Goal: Task Accomplishment & Management: Manage account settings

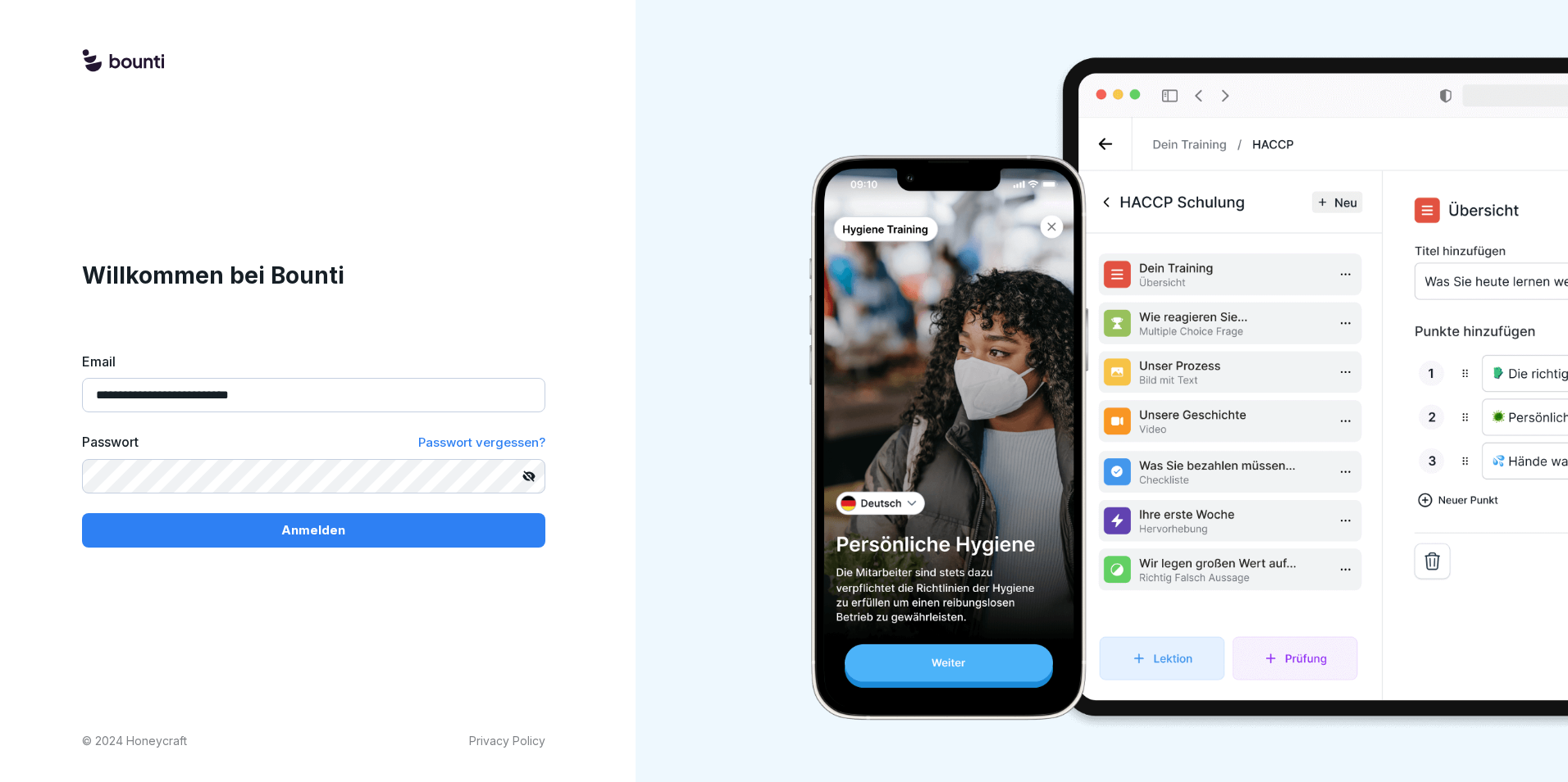
click at [277, 526] on div "Anmelden" at bounding box center [313, 530] width 437 height 18
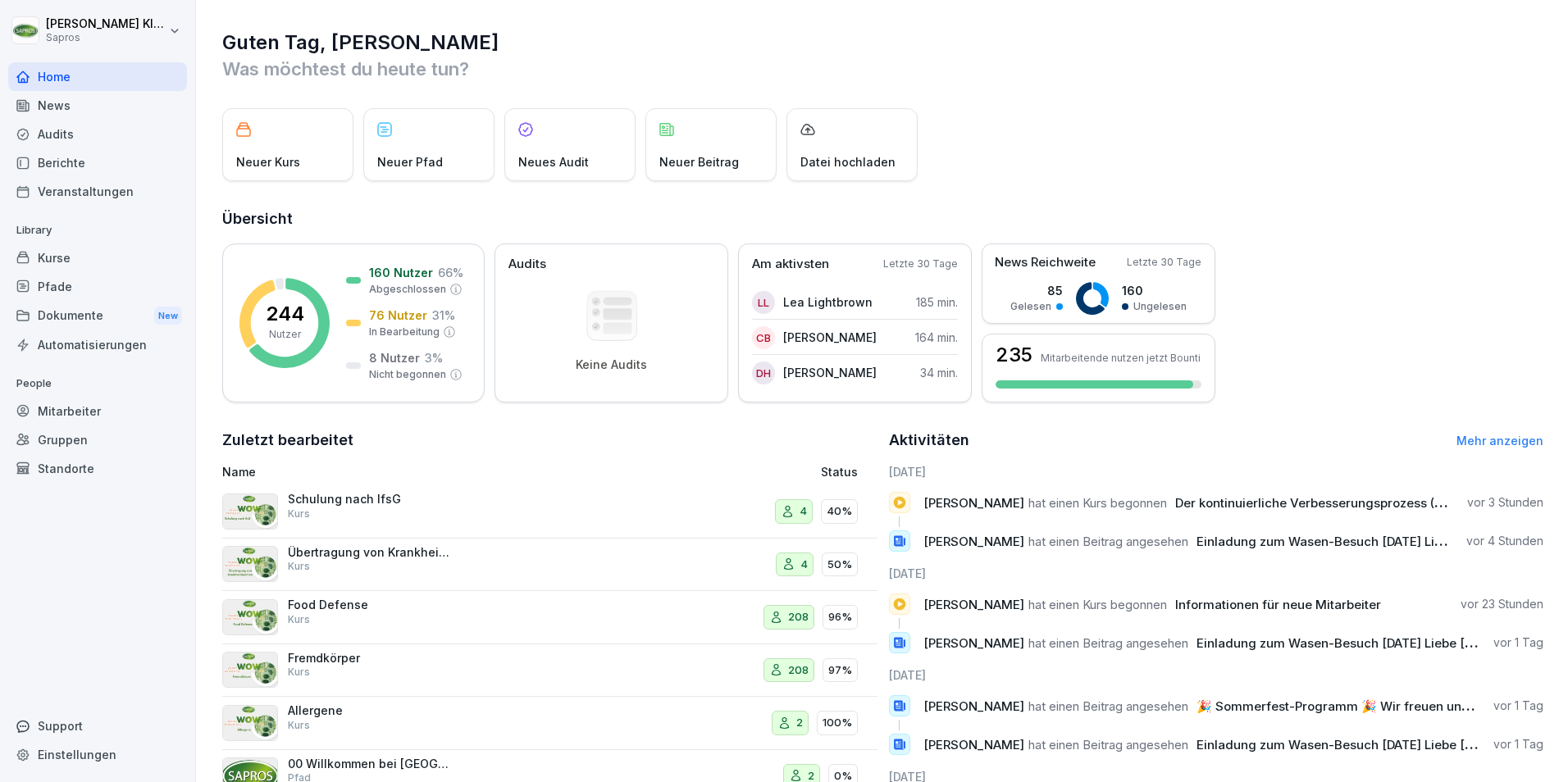
click at [79, 412] on div "Mitarbeiter" at bounding box center [98, 410] width 179 height 28
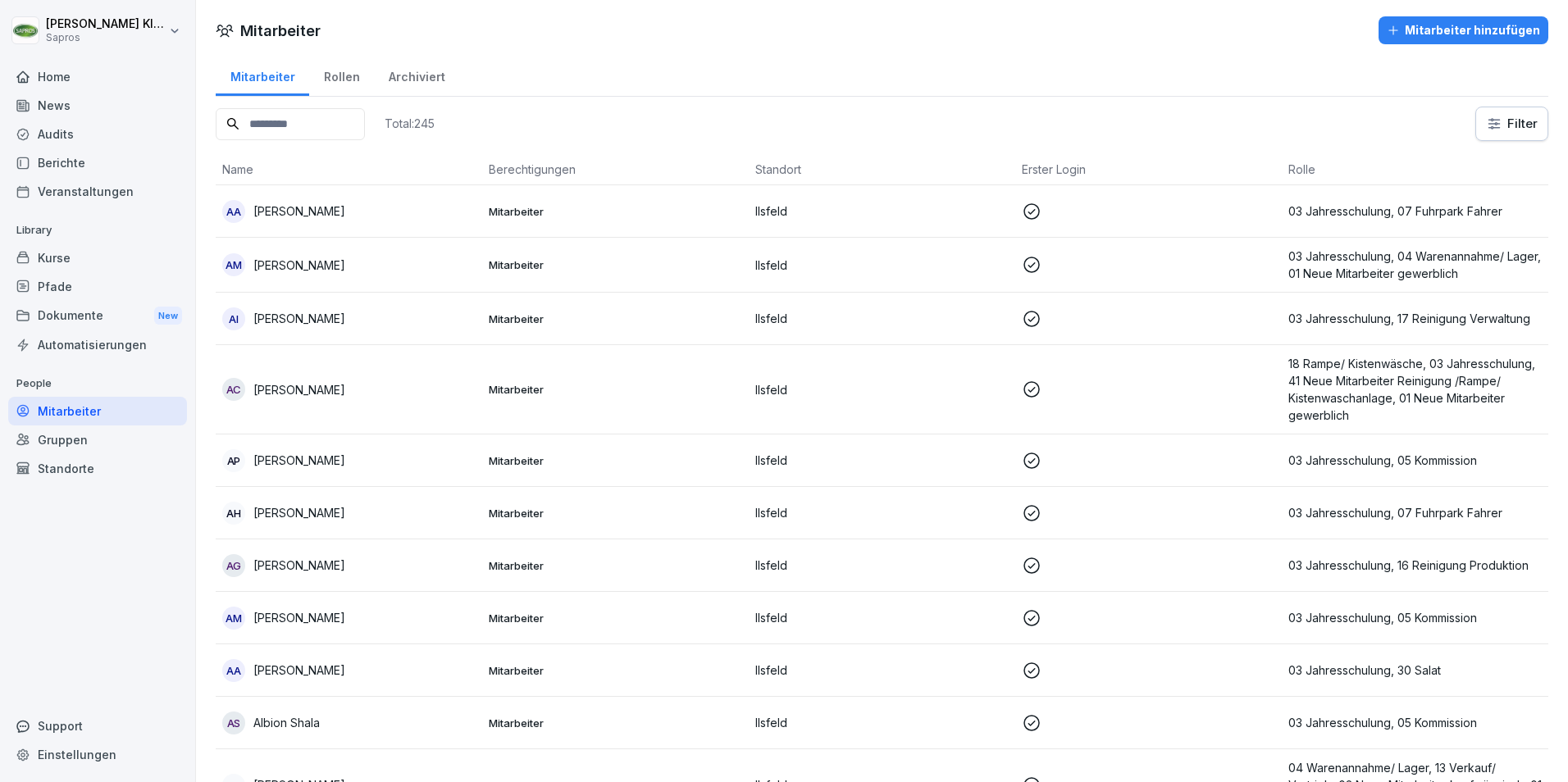
click at [244, 122] on input at bounding box center [290, 124] width 149 height 32
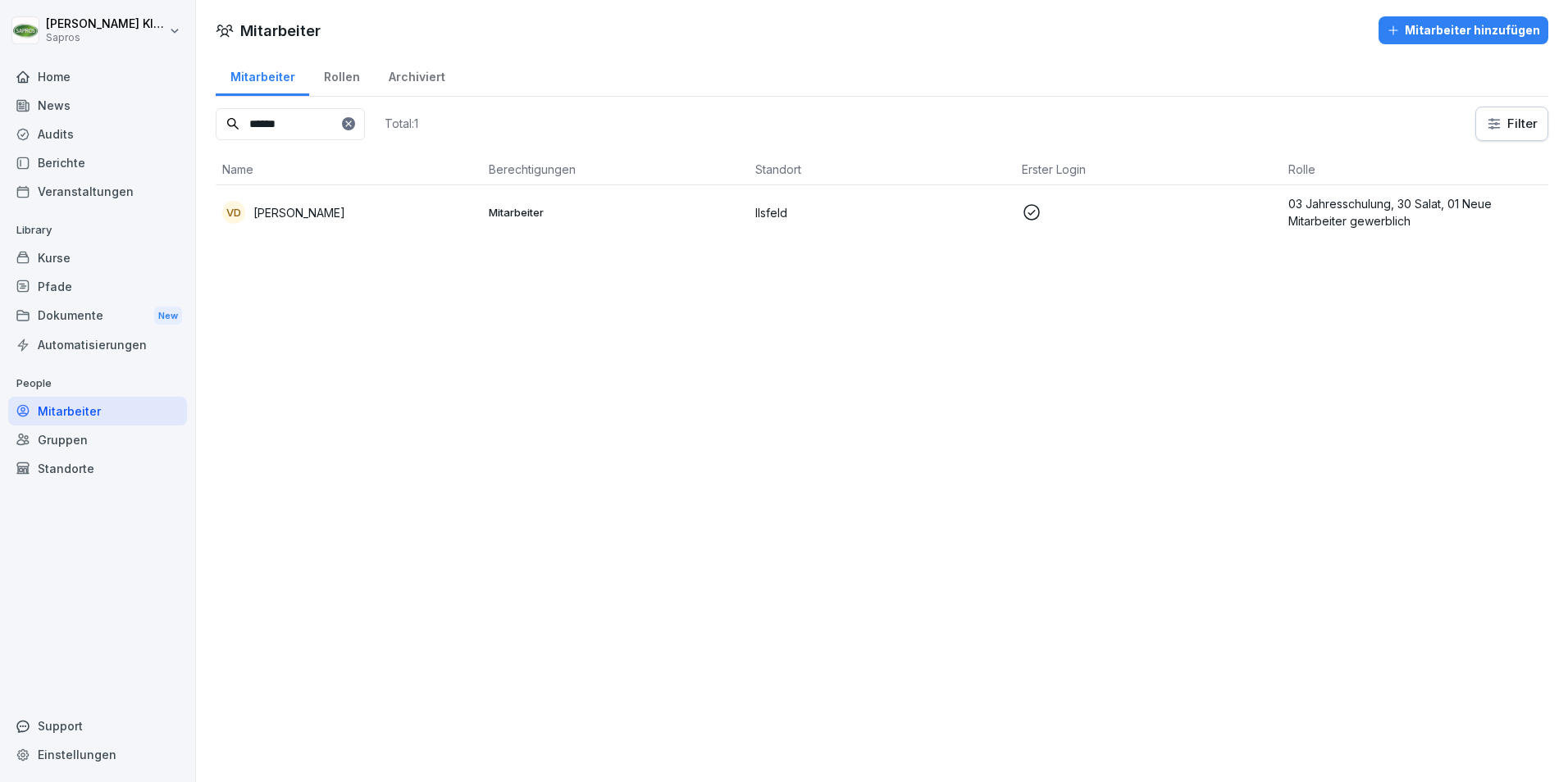
click at [1364, 207] on p "03 Jahresschulung, 30 Salat, 01 Neue Mitarbeiter gewerblich" at bounding box center [1415, 212] width 253 height 34
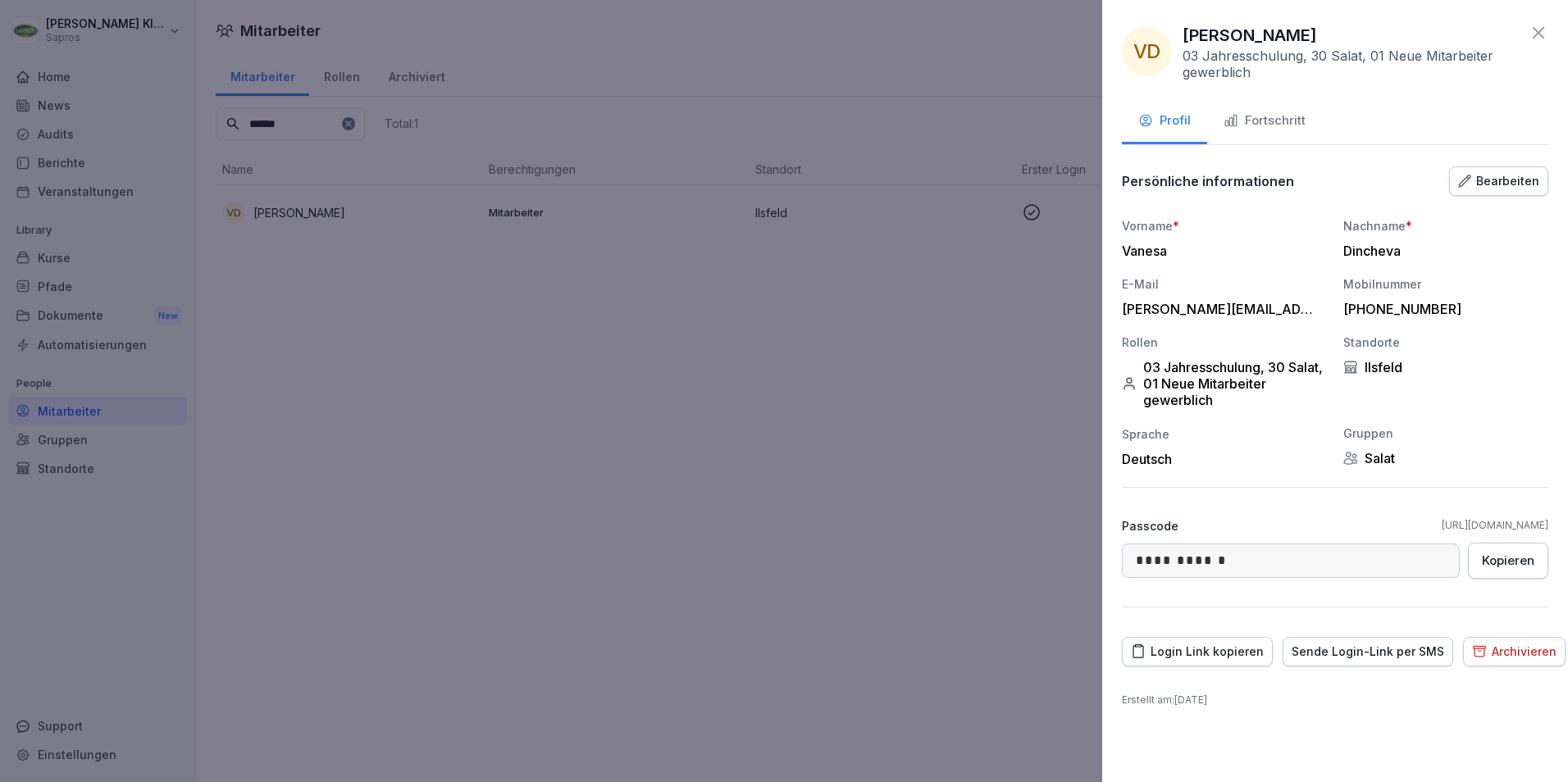
click at [1255, 121] on div "Fortschritt" at bounding box center [1265, 121] width 82 height 19
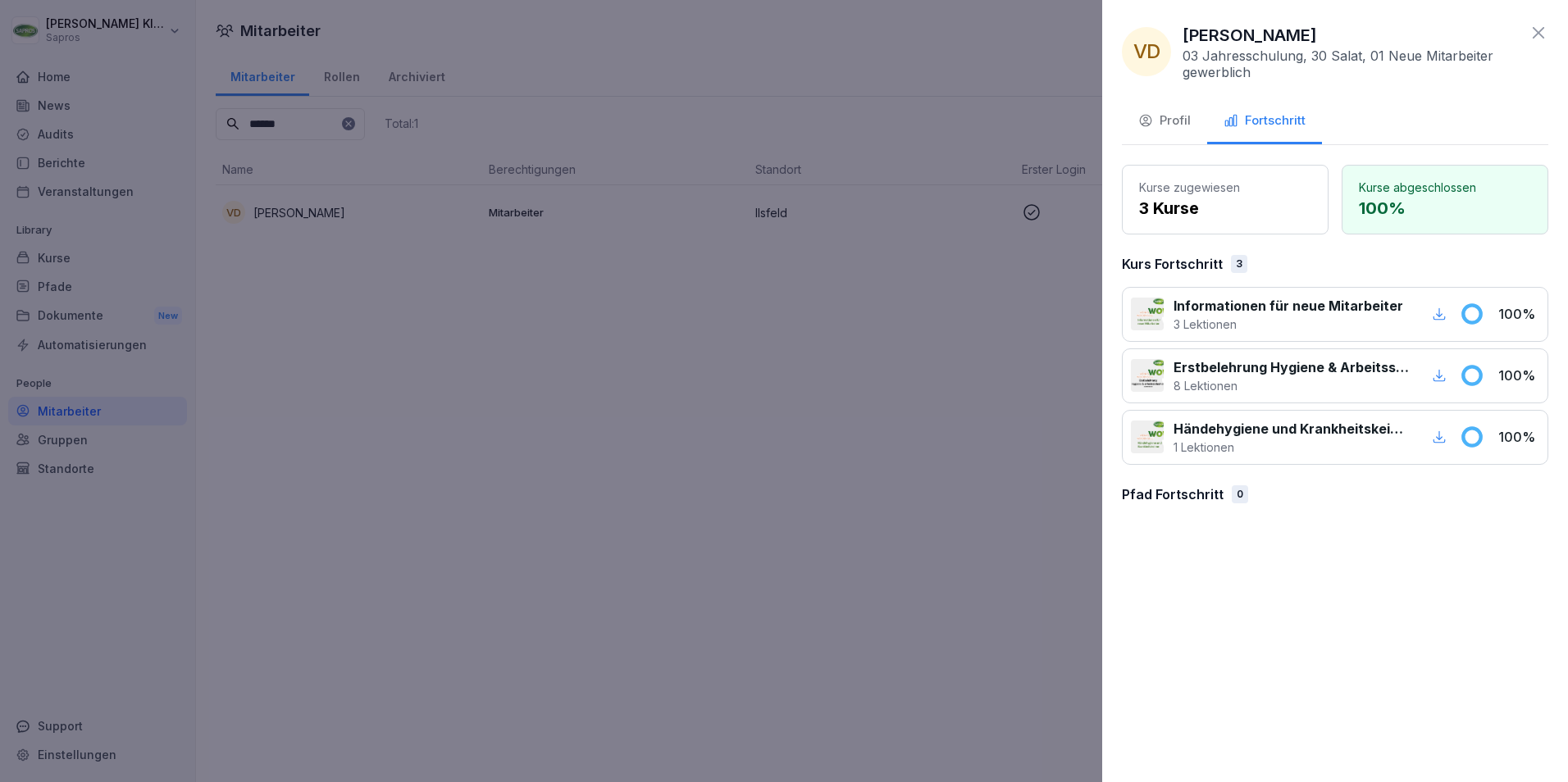
drag, startPoint x: 1541, startPoint y: 33, endPoint x: 1502, endPoint y: 35, distance: 39.1
click at [1541, 33] on icon at bounding box center [1539, 33] width 20 height 20
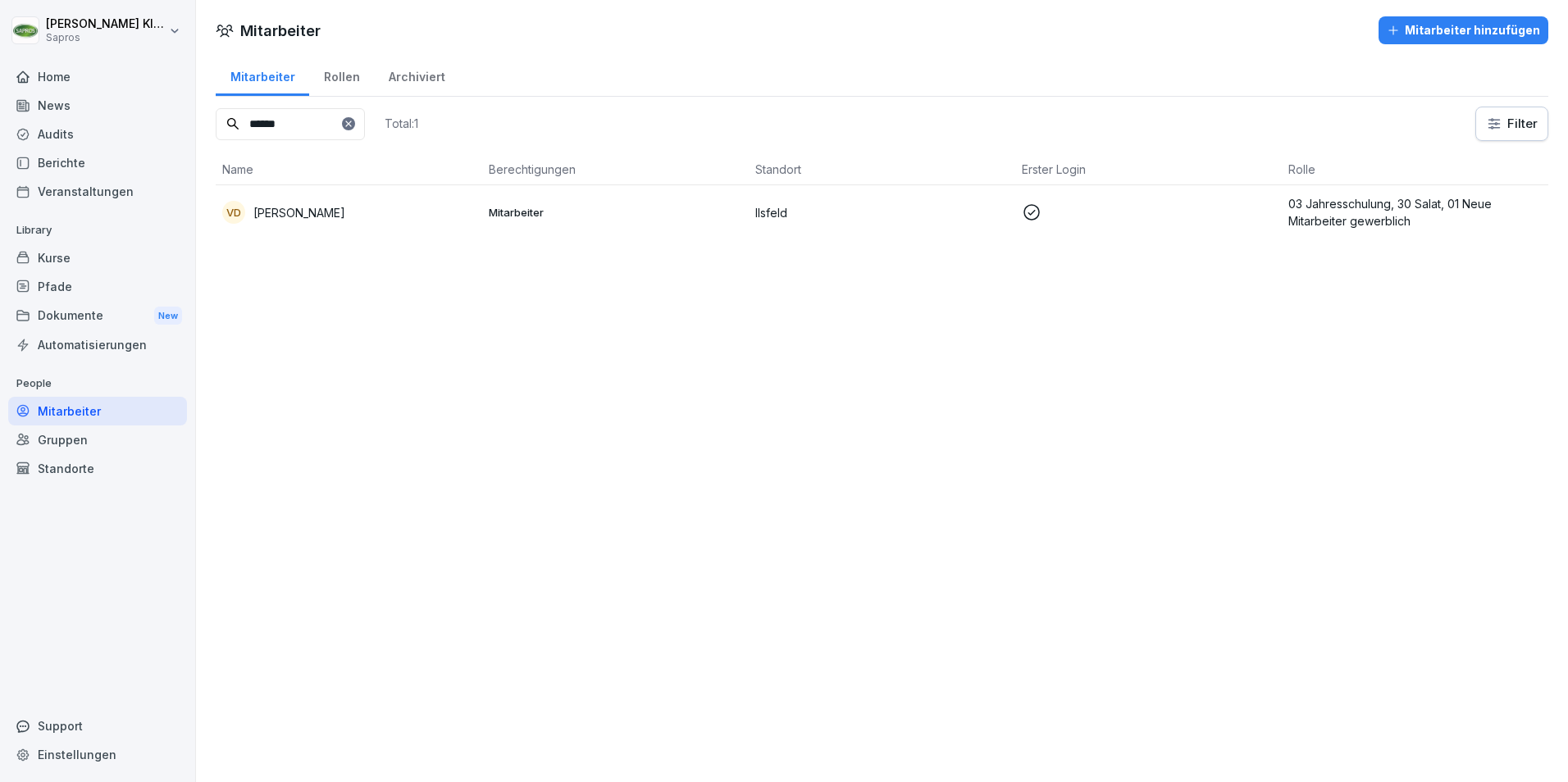
click at [305, 128] on input "******" at bounding box center [290, 124] width 149 height 32
type input "******"
click at [1371, 200] on p "03 Jahresschulung, 30 Salat, 01 Neue Mitarbeiter gewerblich" at bounding box center [1415, 212] width 253 height 34
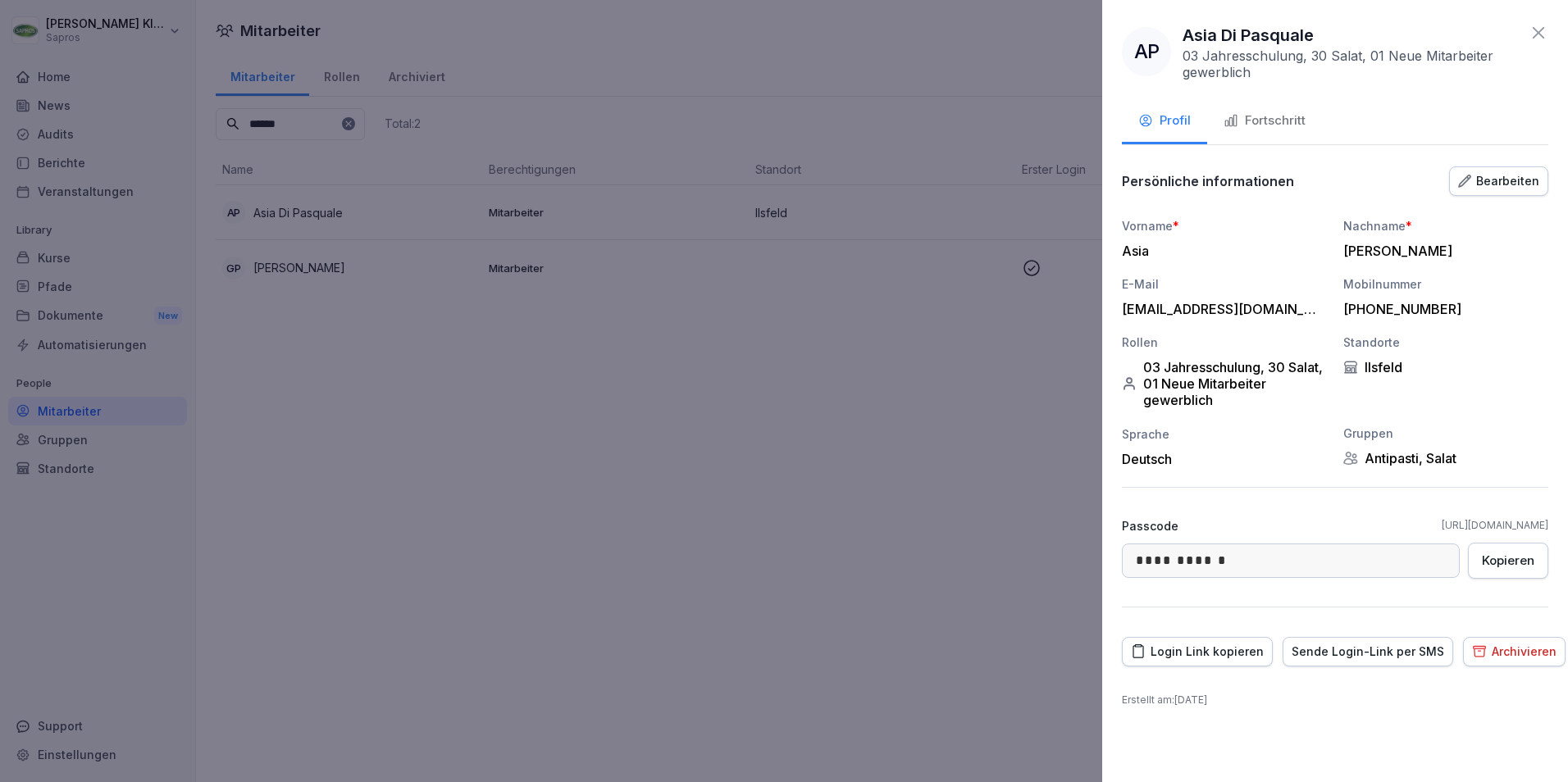
click at [1280, 116] on div "Fortschritt" at bounding box center [1265, 121] width 82 height 19
